Goal: Task Accomplishment & Management: Use online tool/utility

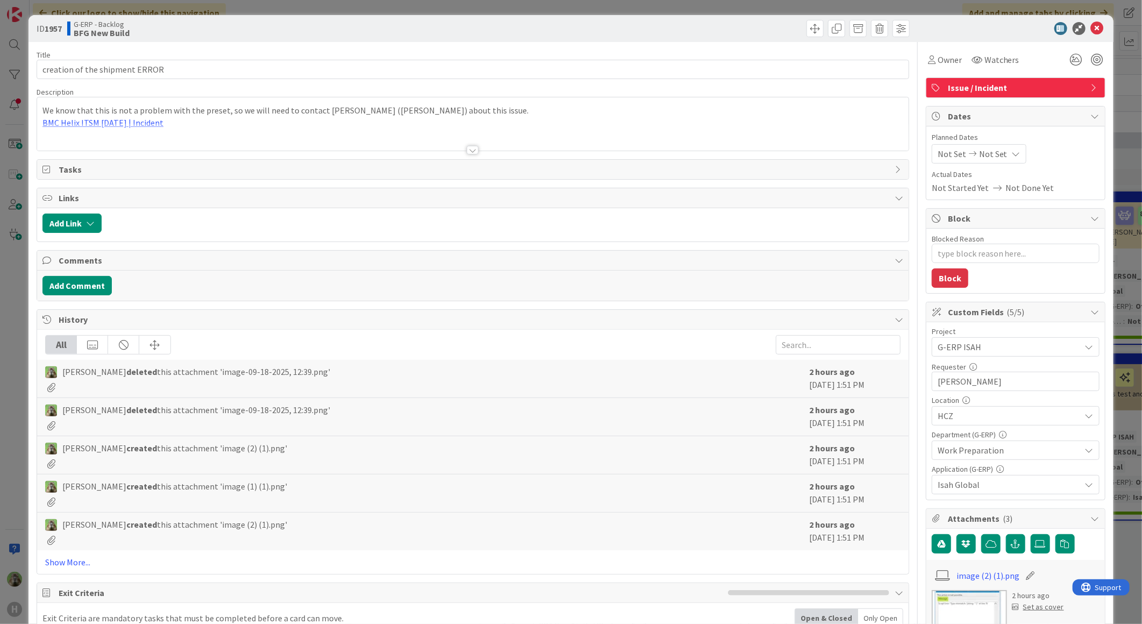
type textarea "x"
click at [12, 296] on div "ID 1957 G-ERP - Backlog BFG New Build Title 30 / 128 creation of the shipment E…" at bounding box center [571, 312] width 1142 height 624
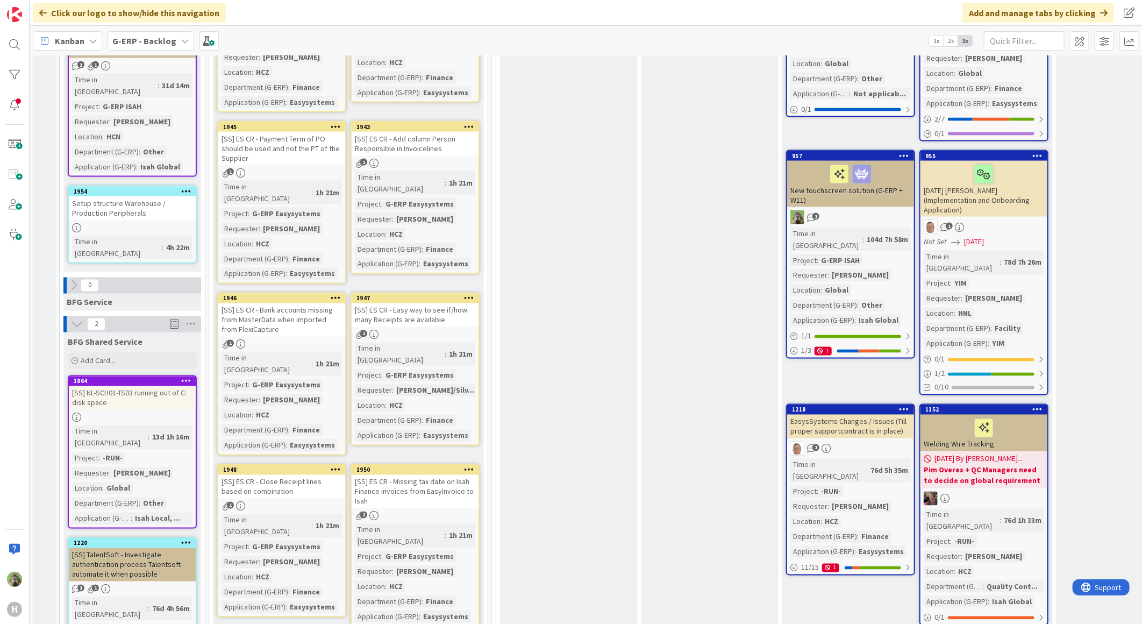
scroll to position [1433, 0]
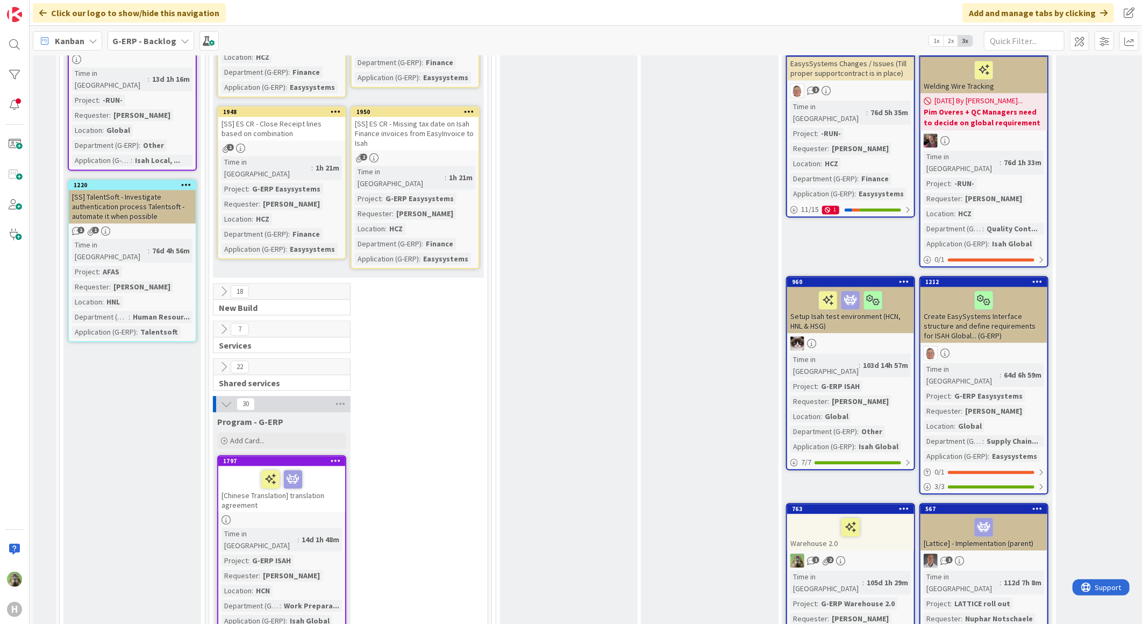
click at [227, 398] on icon at bounding box center [226, 404] width 12 height 12
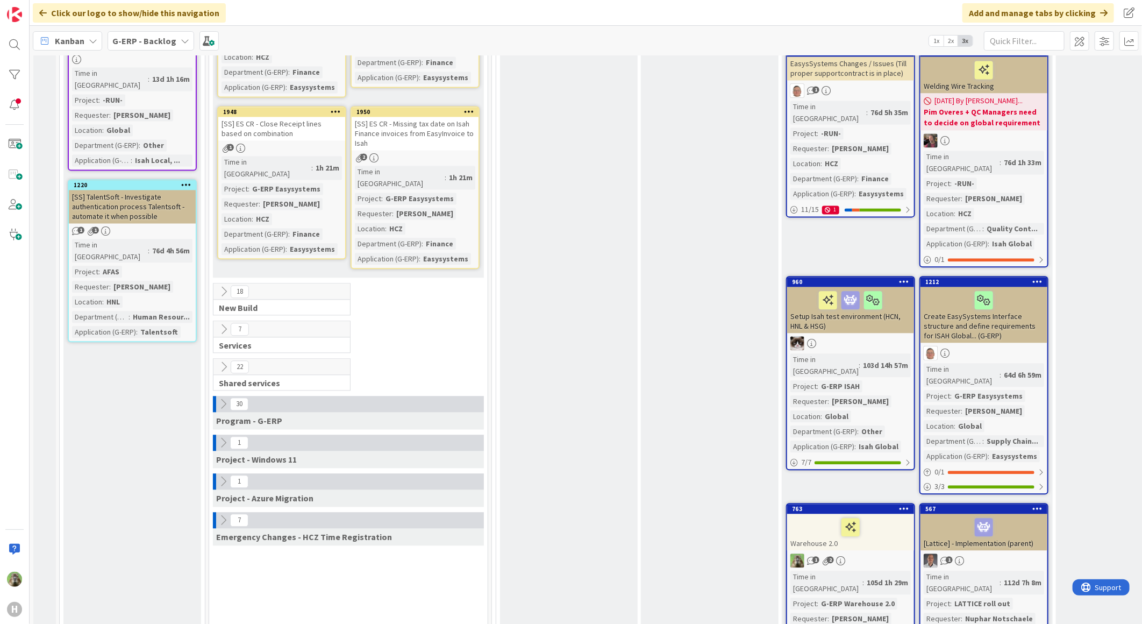
click at [224, 284] on button at bounding box center [224, 291] width 14 height 14
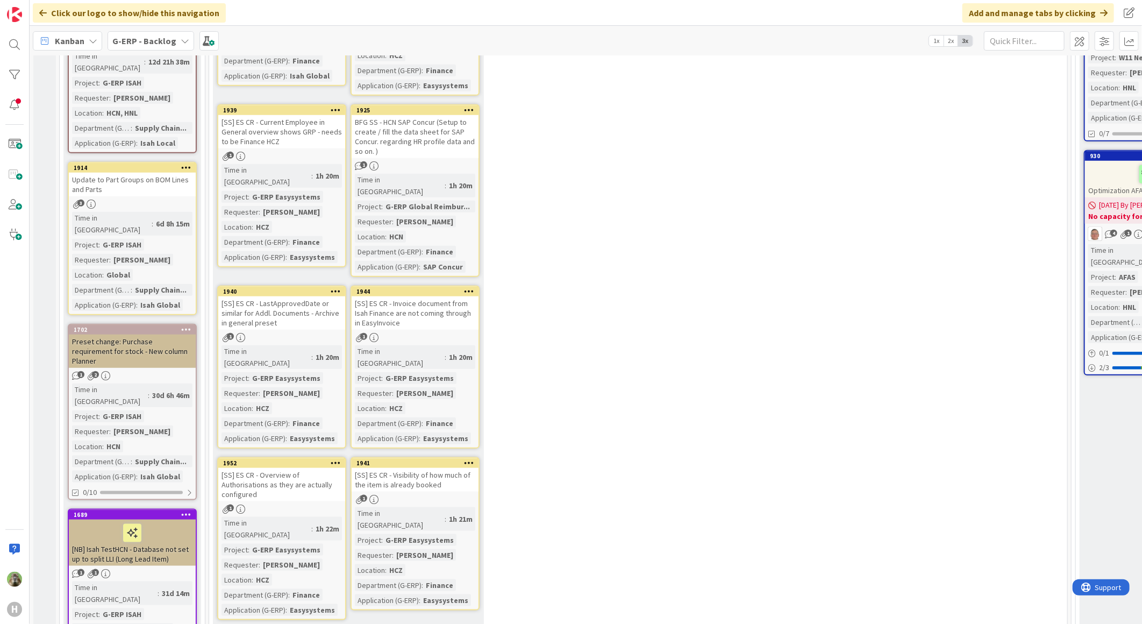
scroll to position [687, 0]
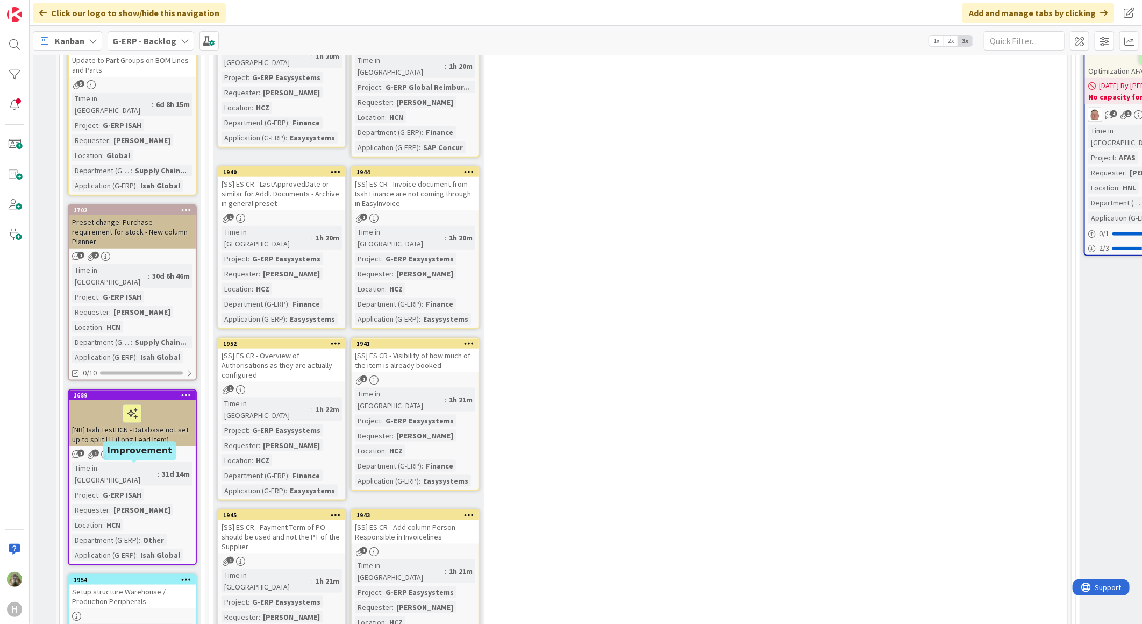
click at [106, 576] on div "1954" at bounding box center [135, 580] width 122 height 8
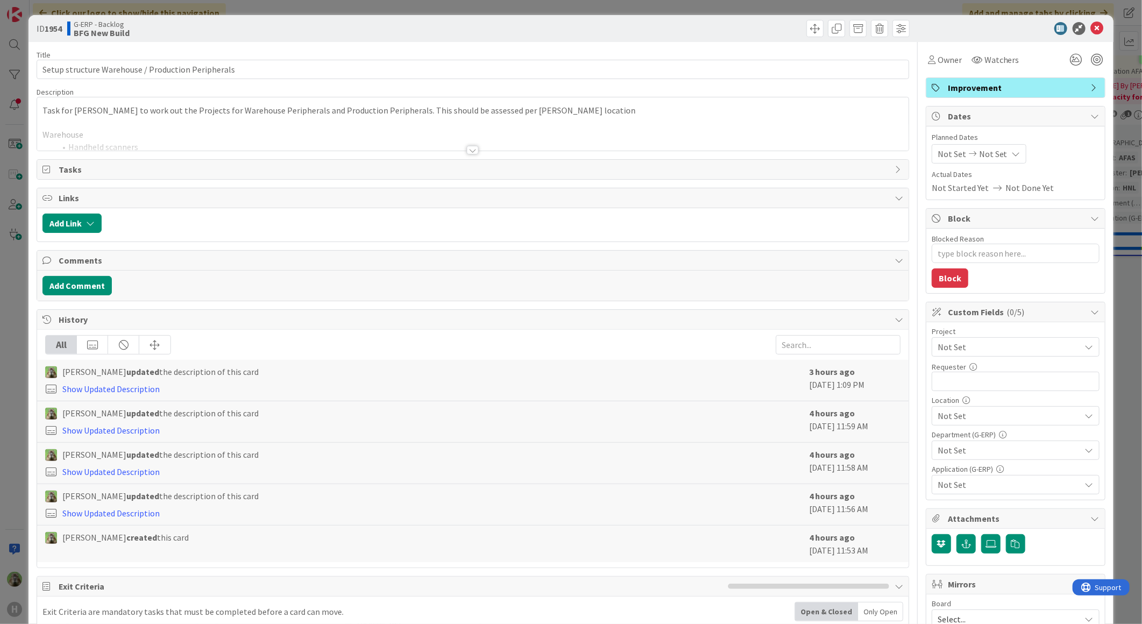
type textarea "x"
click at [276, 110] on div "Task for Timothy to work out the Projects for Warehouse Peripherals and Product…" at bounding box center [472, 123] width 871 height 53
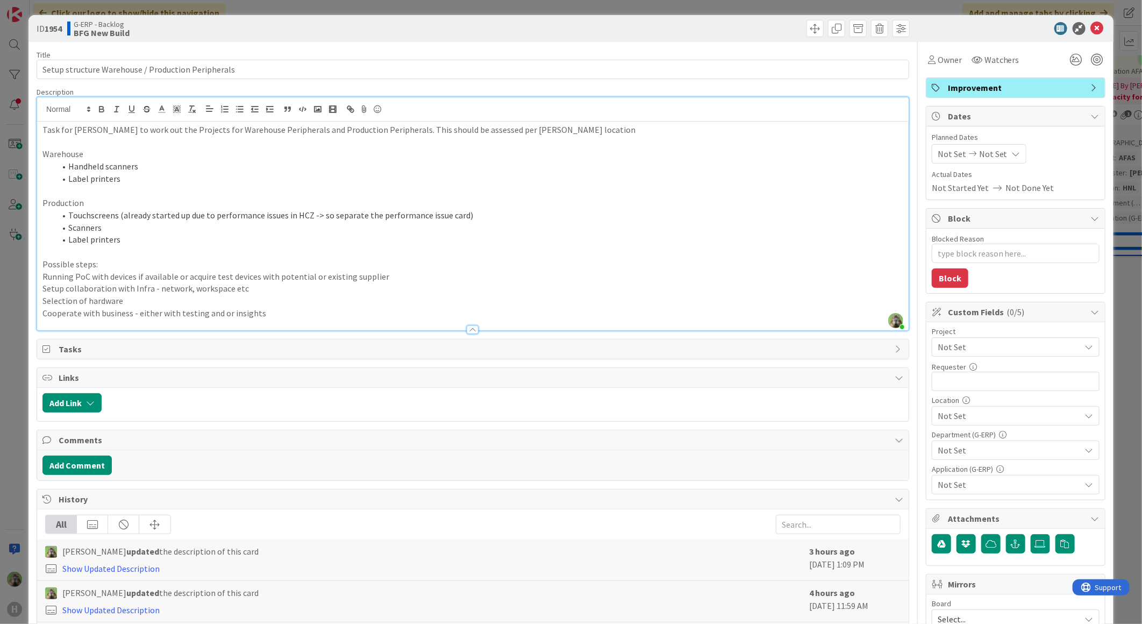
click at [382, 277] on p "Running PoC with devices if available or acquire test devices with potential or…" at bounding box center [472, 276] width 861 height 12
click at [298, 266] on p "Possible steps:" at bounding box center [472, 264] width 861 height 12
click at [420, 269] on p "Possible steps:" at bounding box center [472, 264] width 861 height 12
drag, startPoint x: 406, startPoint y: 273, endPoint x: 401, endPoint y: 277, distance: 6.9
click at [405, 274] on p "Running PoC with devices if available or acquire test devices with potential or…" at bounding box center [472, 276] width 861 height 12
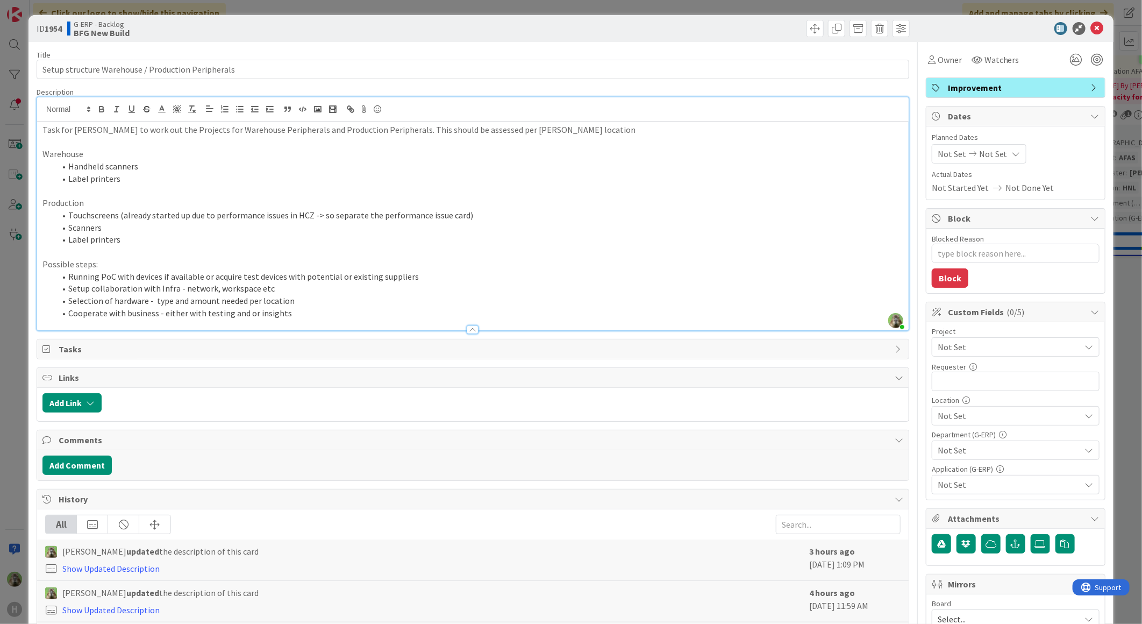
drag, startPoint x: 470, startPoint y: 229, endPoint x: 434, endPoint y: 252, distance: 42.1
click at [470, 229] on li "Scanners" at bounding box center [479, 227] width 848 height 12
click at [367, 324] on div at bounding box center [472, 324] width 871 height 11
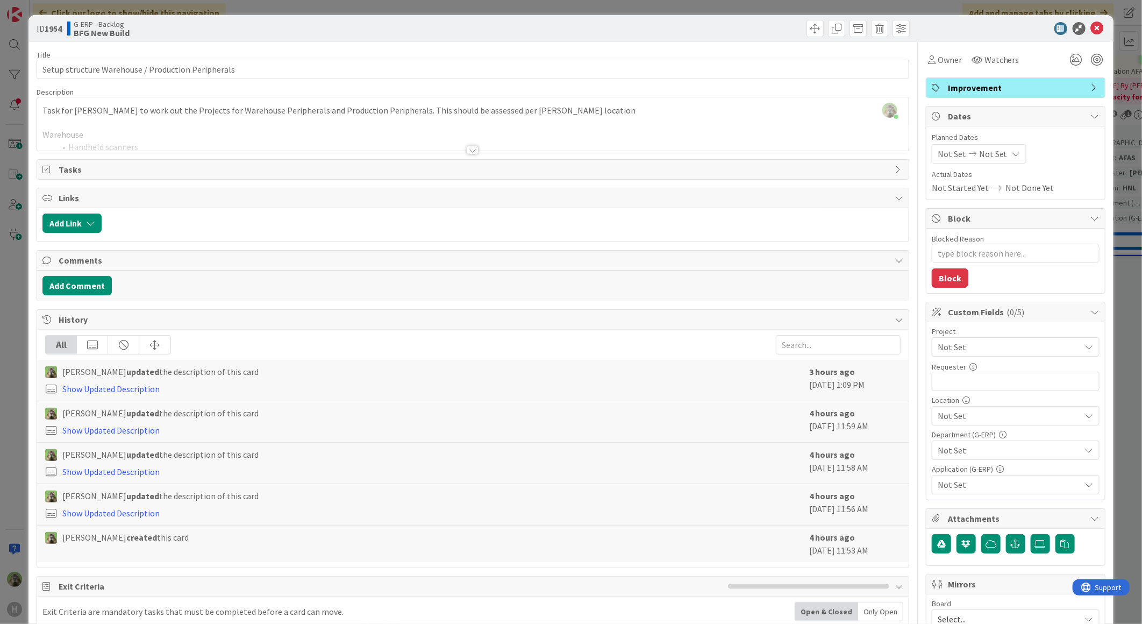
click at [380, 138] on div at bounding box center [472, 136] width 871 height 27
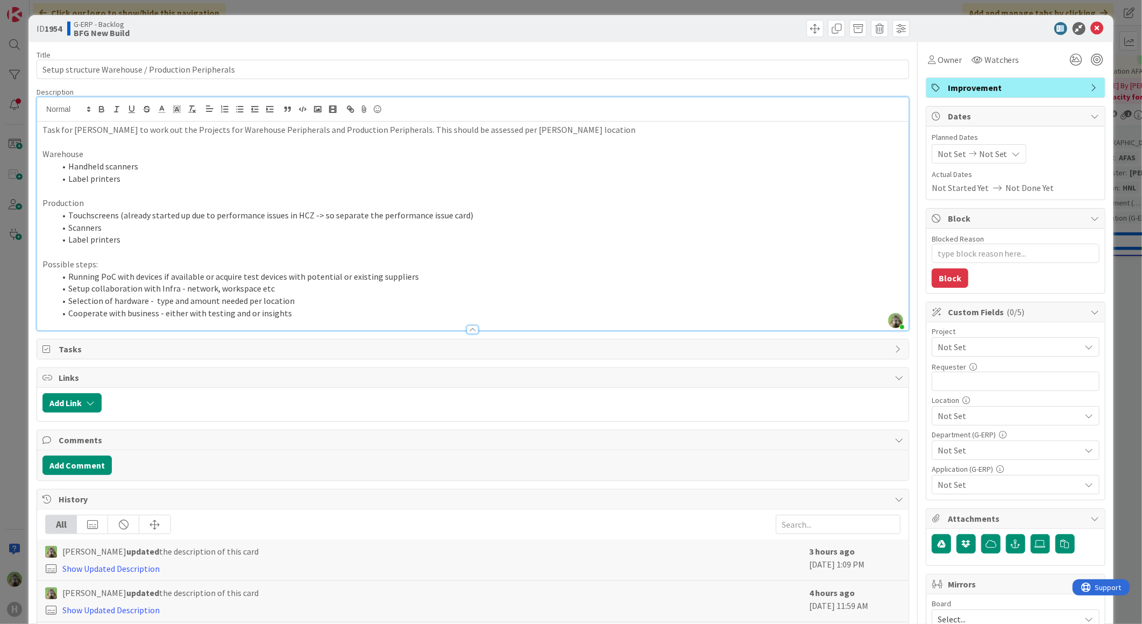
click at [338, 305] on li "Selection of hardware - type and amount needed per location" at bounding box center [479, 301] width 848 height 12
click at [336, 309] on li "Cooperate with business - either with testing and or insights" at bounding box center [479, 313] width 848 height 12
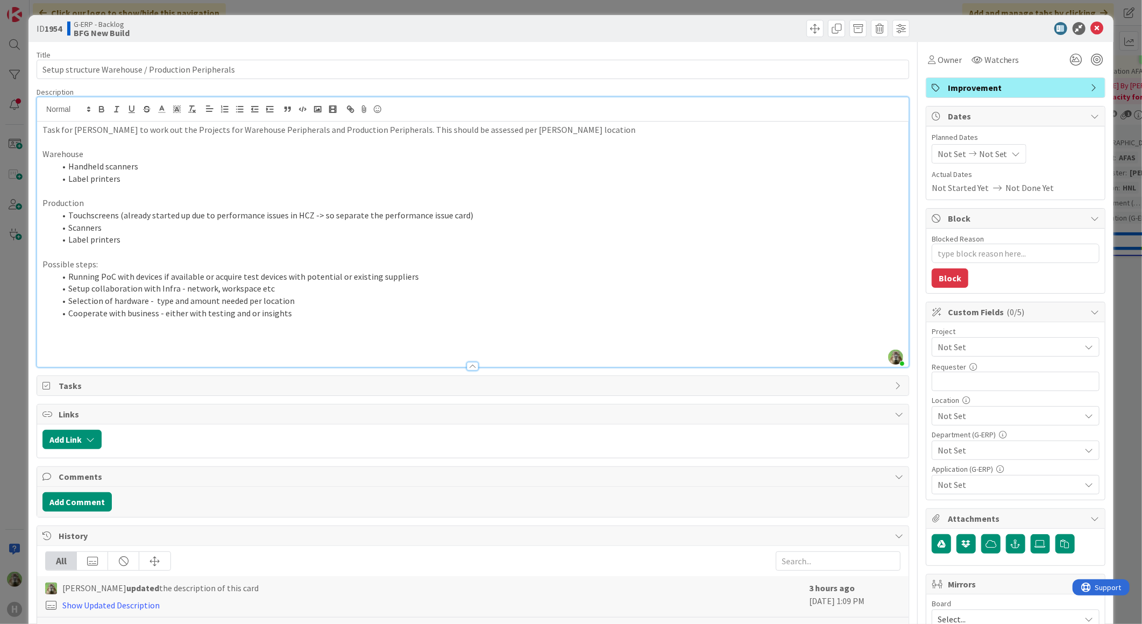
type textarea "x"
click at [145, 230] on li "Scanners" at bounding box center [479, 227] width 848 height 12
click at [129, 239] on li "Label printers" at bounding box center [479, 239] width 848 height 12
click at [156, 233] on li "Label printers" at bounding box center [479, 239] width 848 height 12
click at [159, 229] on li "Scanners" at bounding box center [479, 227] width 848 height 12
